Goal: Transaction & Acquisition: Purchase product/service

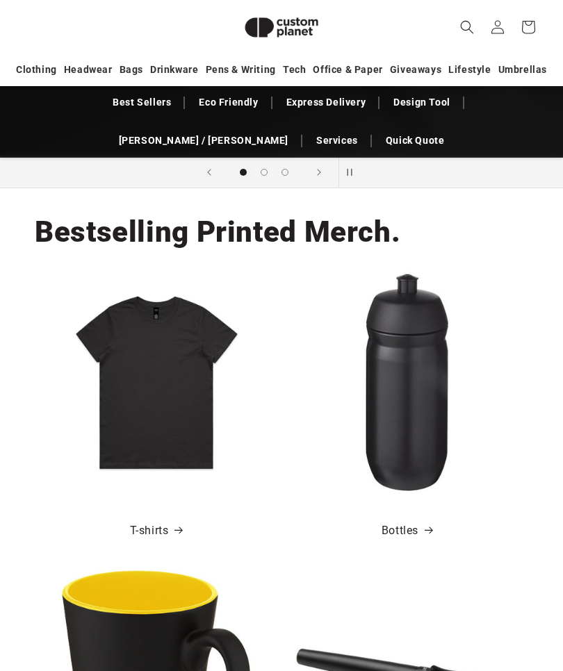
click at [154, 525] on link "T-shirts" at bounding box center [156, 531] width 53 height 20
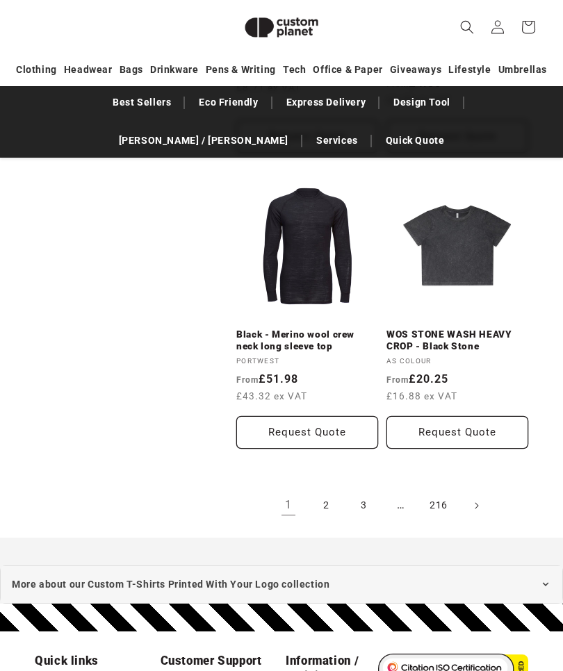
scroll to position [2860, 0]
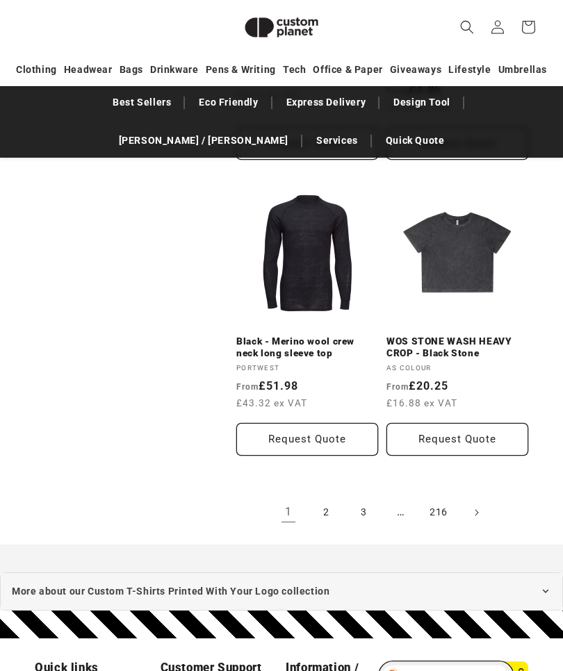
click at [330, 497] on link "2" at bounding box center [325, 512] width 31 height 31
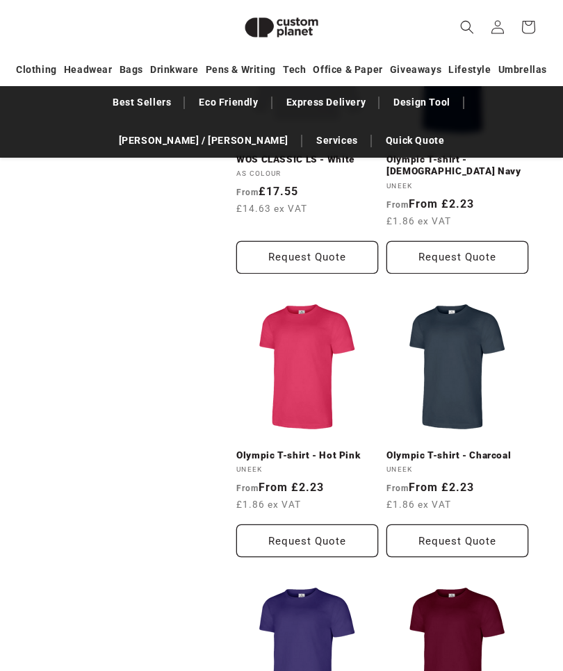
scroll to position [944, 0]
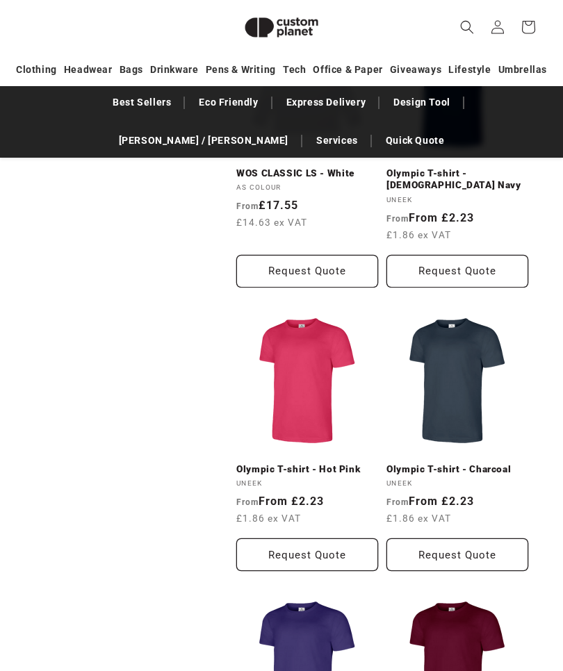
click at [328, 463] on link "Olympic T-shirt - Hot Pink" at bounding box center [307, 469] width 142 height 13
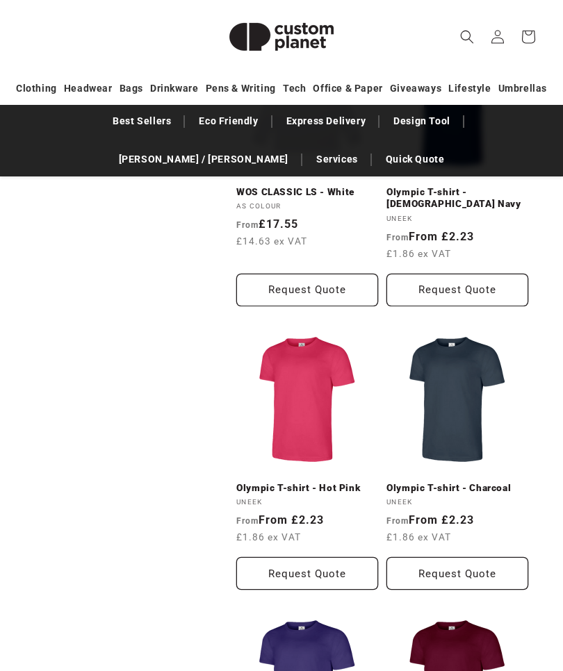
scroll to position [226, 0]
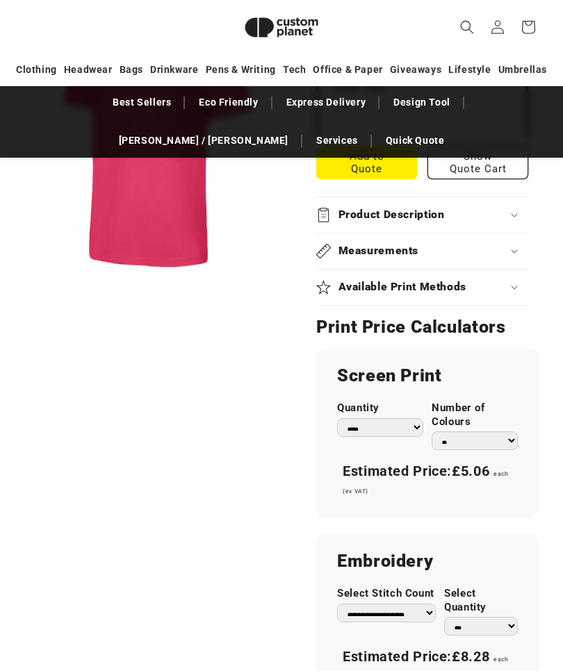
scroll to position [753, 0]
